Goal: Information Seeking & Learning: Check status

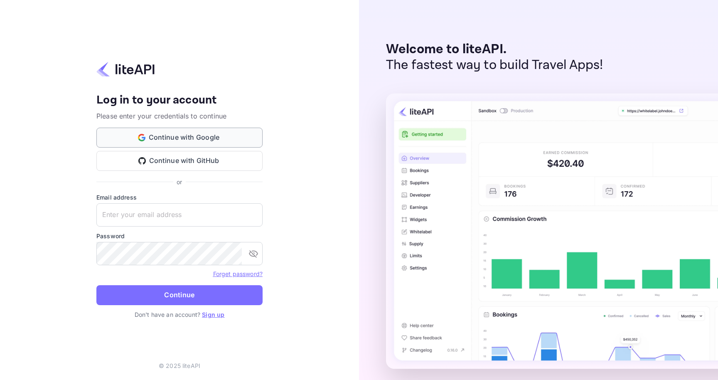
click at [205, 138] on button "Continue with Google" at bounding box center [179, 138] width 166 height 20
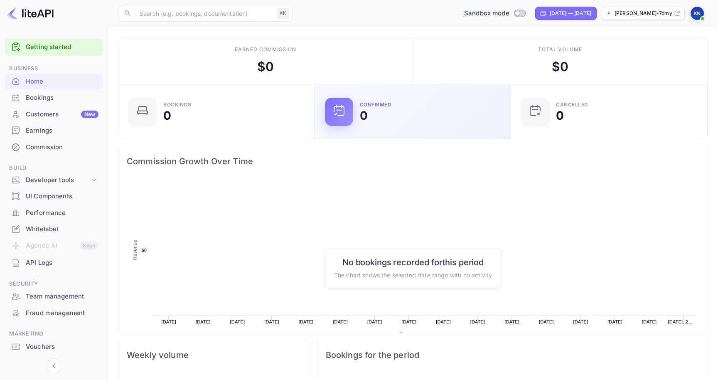
scroll to position [135, 192]
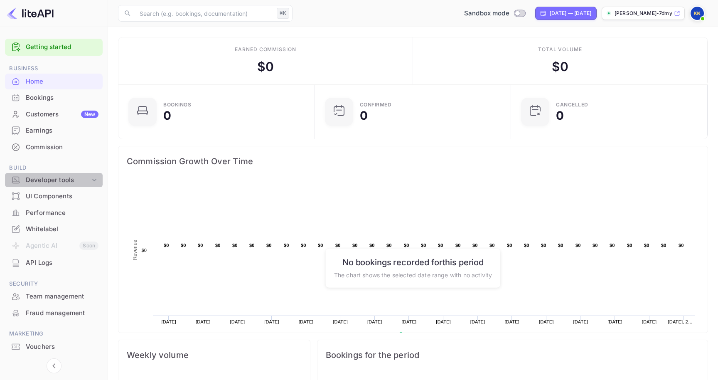
click at [49, 181] on div "Developer tools" at bounding box center [58, 180] width 64 height 10
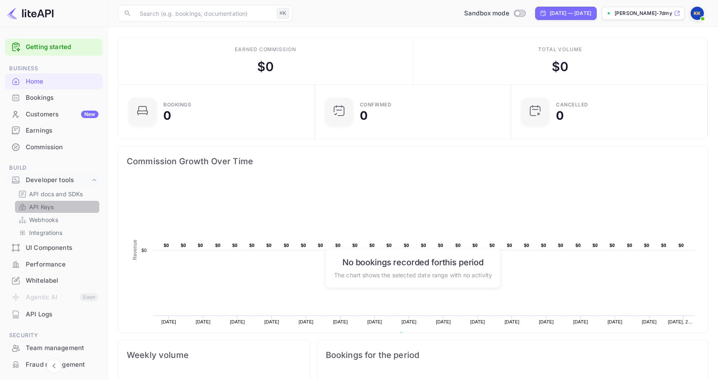
click at [48, 209] on p "API Keys" at bounding box center [41, 206] width 25 height 9
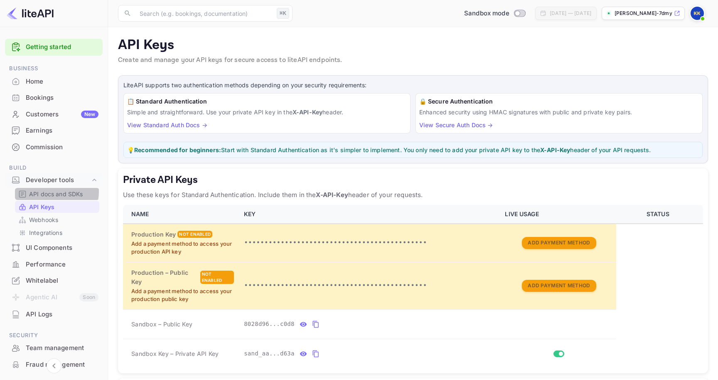
click at [52, 192] on p "API docs and SDKs" at bounding box center [56, 193] width 54 height 9
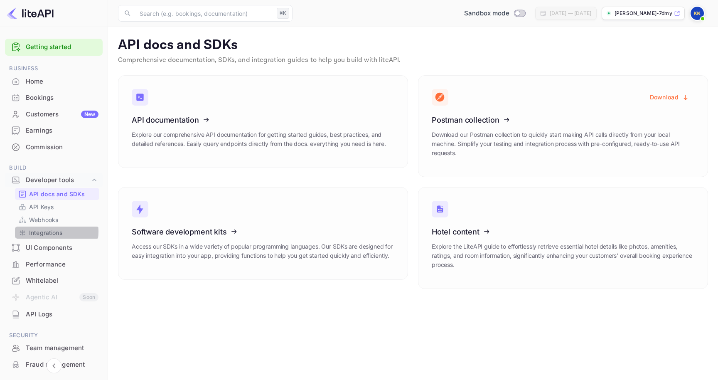
click at [47, 231] on p "Integrations" at bounding box center [45, 232] width 33 height 9
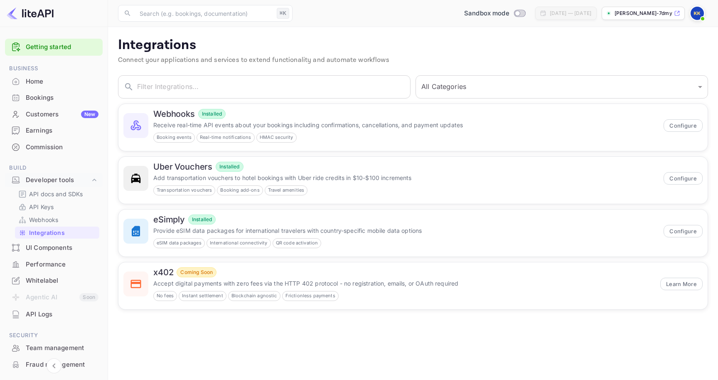
click at [45, 270] on div "Performance" at bounding box center [54, 264] width 98 height 16
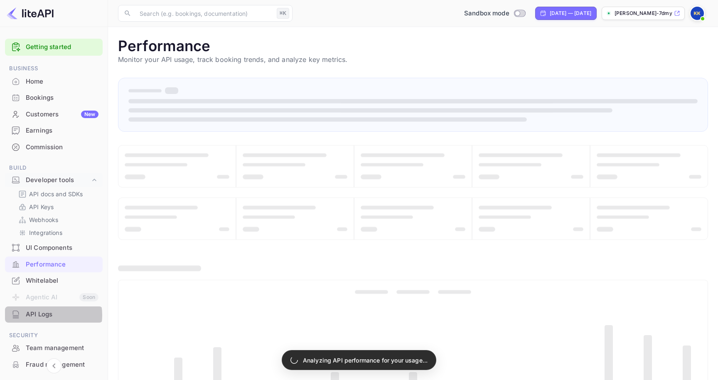
click at [44, 315] on div "API Logs" at bounding box center [62, 315] width 73 height 10
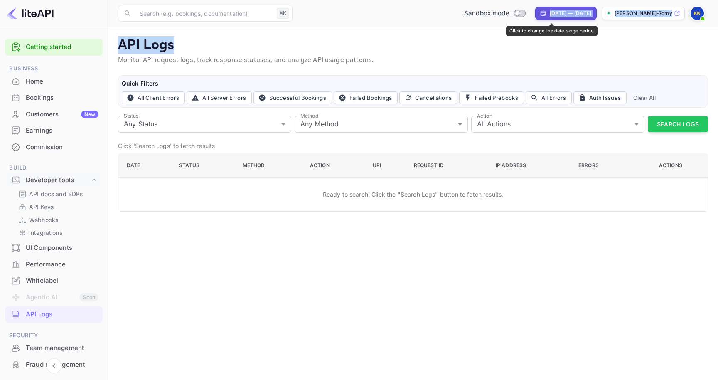
drag, startPoint x: 514, startPoint y: 12, endPoint x: 507, endPoint y: 37, distance: 25.9
click at [507, 37] on div "Now you can check your travel website directly from the link. Check your websit…" at bounding box center [413, 190] width 610 height 380
click at [634, 11] on p "[PERSON_NAME]-7dmyq.n..." at bounding box center [643, 13] width 58 height 7
